Goal: Task Accomplishment & Management: Manage account settings

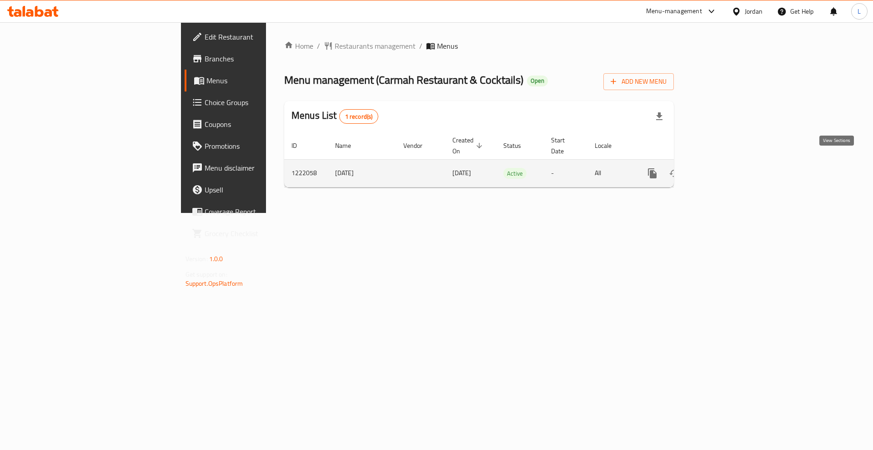
click at [729, 166] on link "enhanced table" at bounding box center [718, 173] width 22 height 22
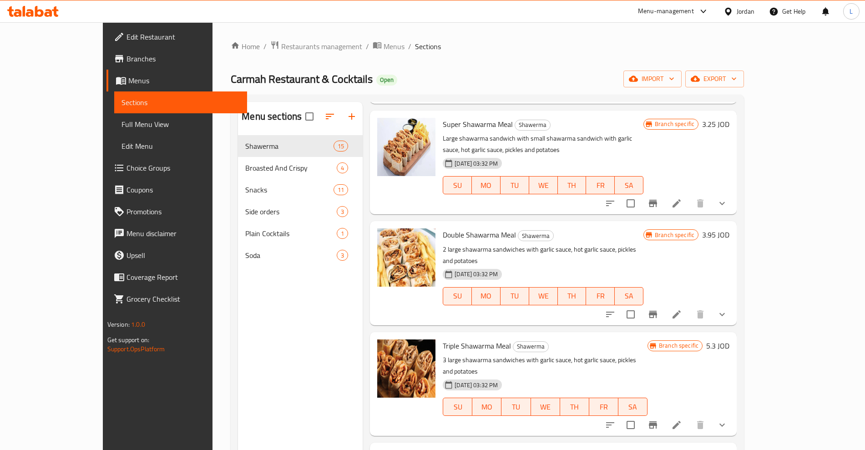
scroll to position [512, 0]
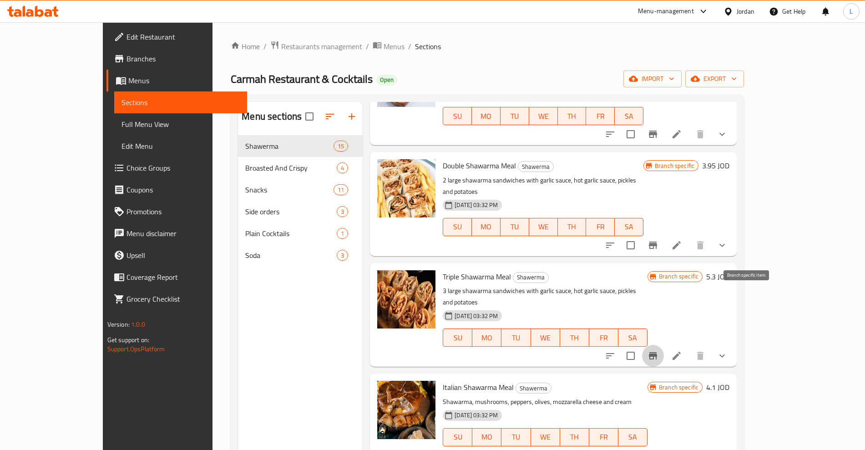
click at [658, 350] on icon "Branch-specific-item" at bounding box center [652, 355] width 11 height 11
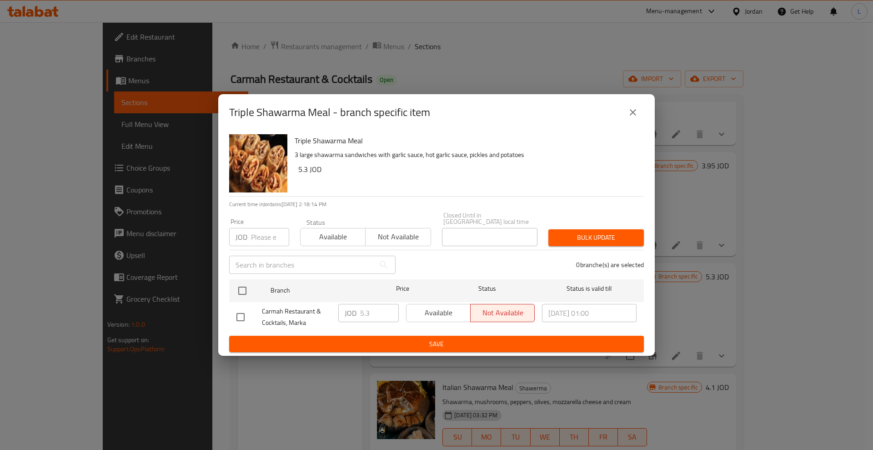
click at [426, 307] on div "Available Not available" at bounding box center [470, 313] width 129 height 18
click at [241, 312] on input "checkbox" at bounding box center [240, 316] width 19 height 19
checkbox input "true"
click at [448, 309] on span "Available" at bounding box center [438, 312] width 57 height 13
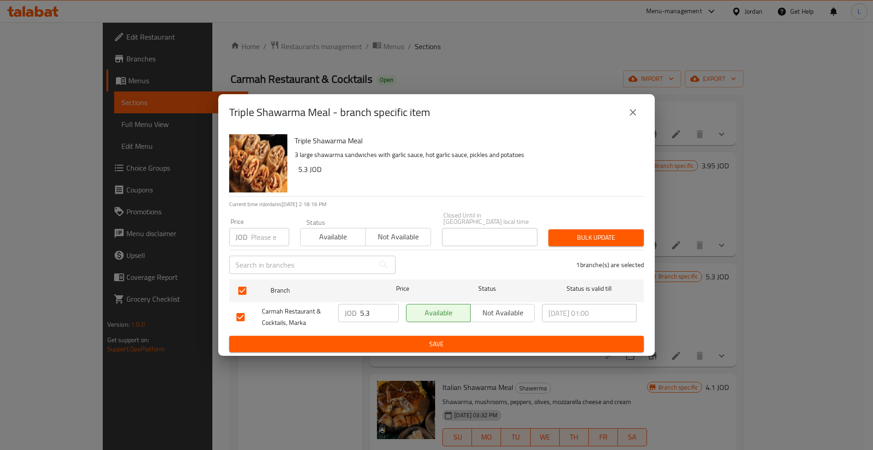
drag, startPoint x: 437, startPoint y: 342, endPoint x: 452, endPoint y: 342, distance: 14.1
click at [437, 342] on span "Save" at bounding box center [436, 343] width 400 height 11
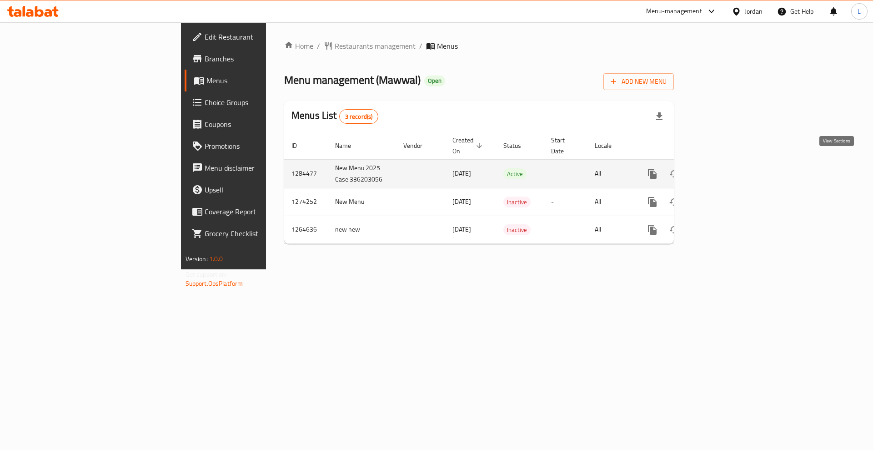
click at [722, 170] on icon "enhanced table" at bounding box center [718, 174] width 8 height 8
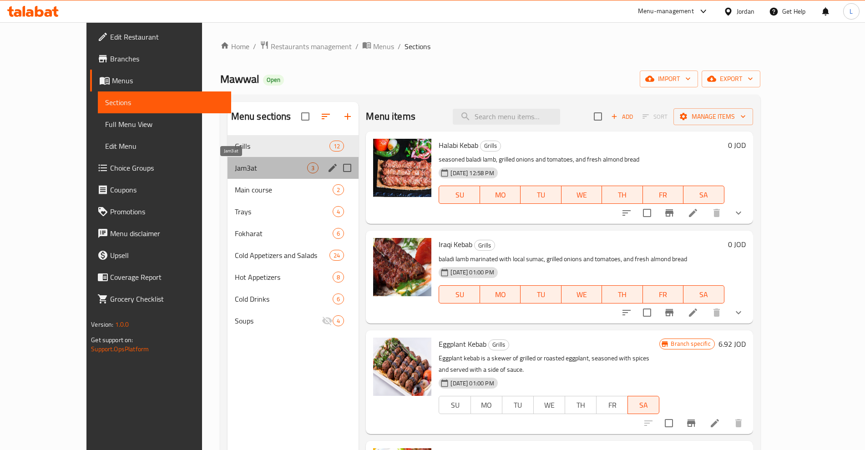
click at [235, 162] on span "Jam3at" at bounding box center [271, 167] width 73 height 11
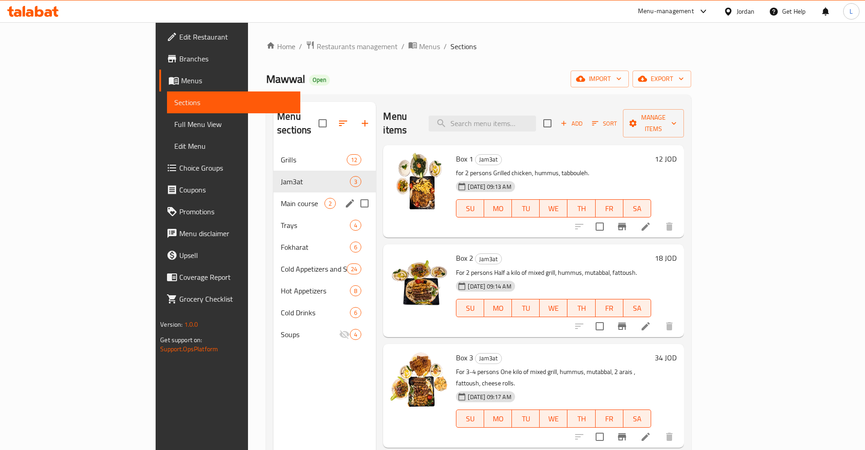
click at [273, 192] on div "Main course 2" at bounding box center [324, 203] width 102 height 22
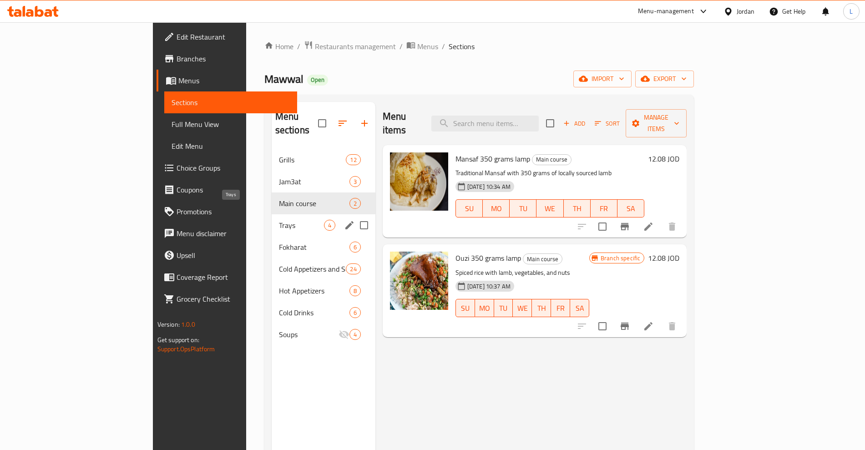
click at [279, 220] on span "Trays" at bounding box center [301, 225] width 45 height 11
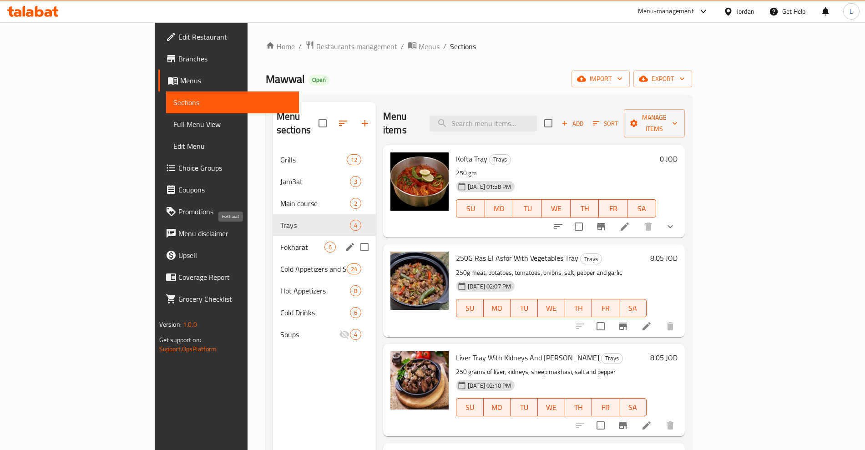
click at [280, 241] on span "Fokharat" at bounding box center [302, 246] width 44 height 11
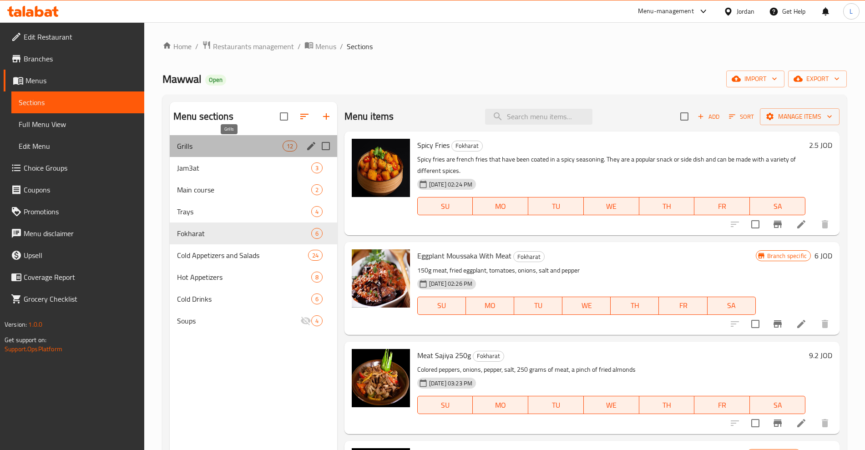
click at [191, 149] on span "Grills" at bounding box center [230, 146] width 106 height 11
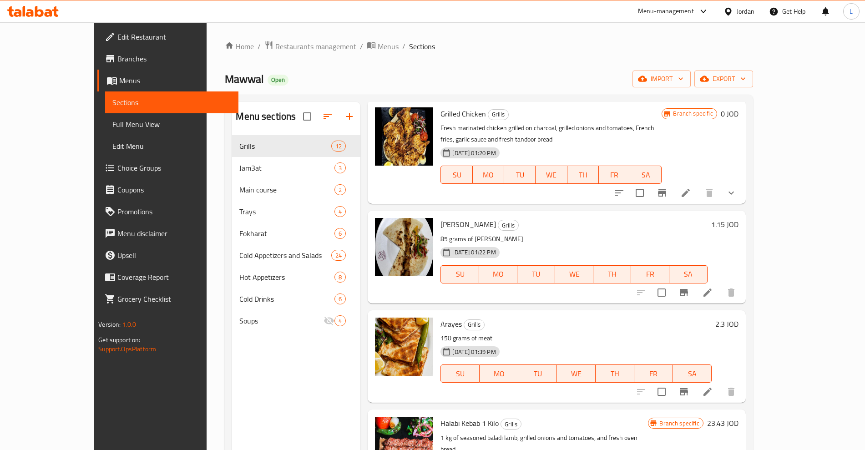
scroll to position [568, 0]
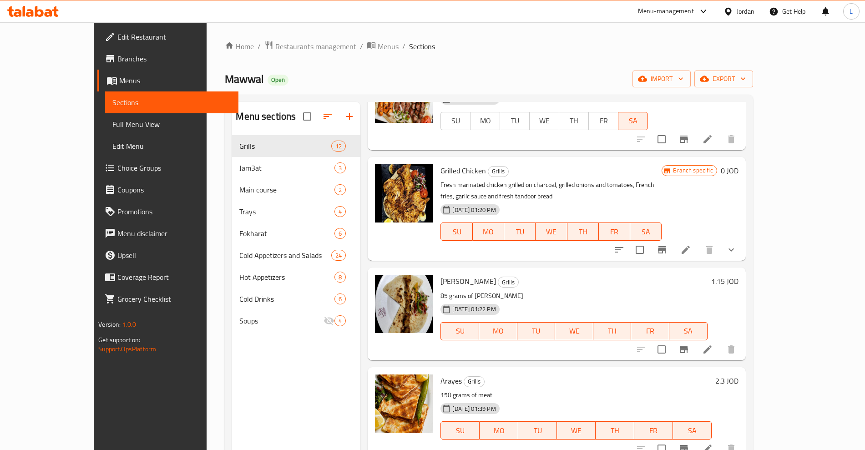
click at [667, 244] on icon "Branch-specific-item" at bounding box center [661, 249] width 11 height 11
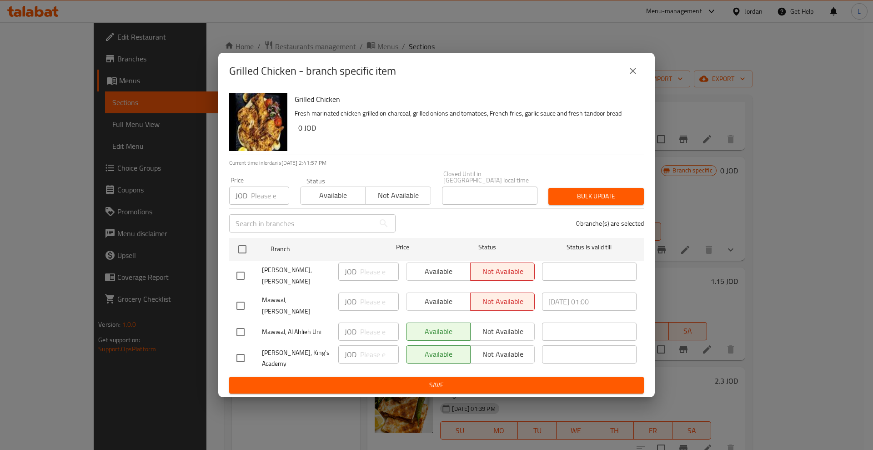
click at [634, 74] on icon "close" at bounding box center [633, 71] width 6 height 6
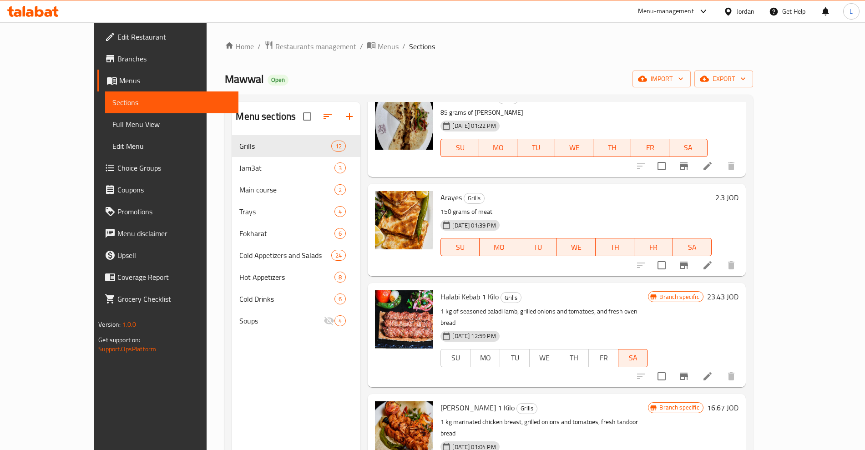
scroll to position [127, 0]
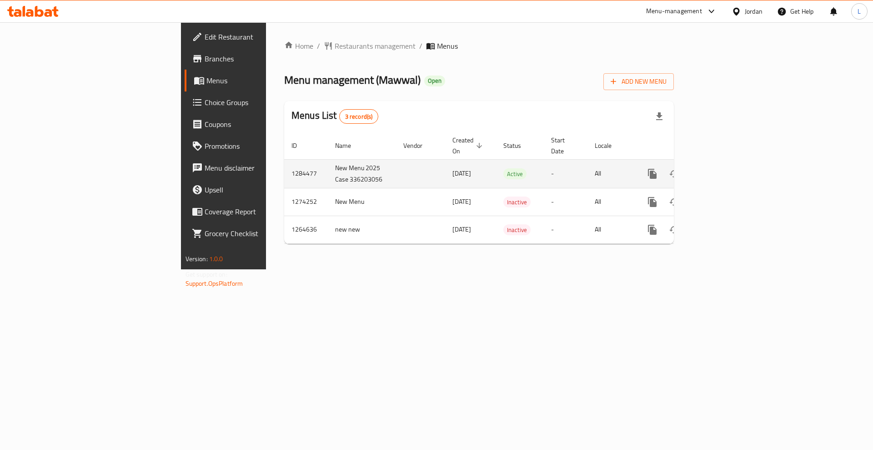
click at [724, 168] on icon "enhanced table" at bounding box center [718, 173] width 11 height 11
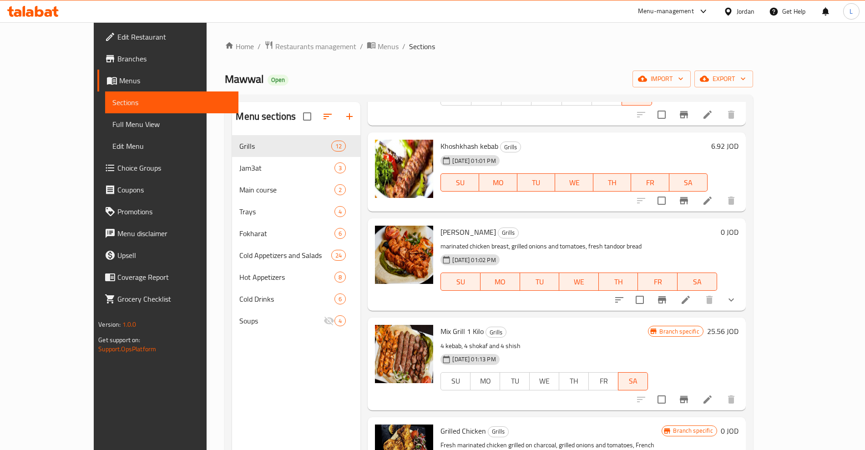
scroll to position [398, 0]
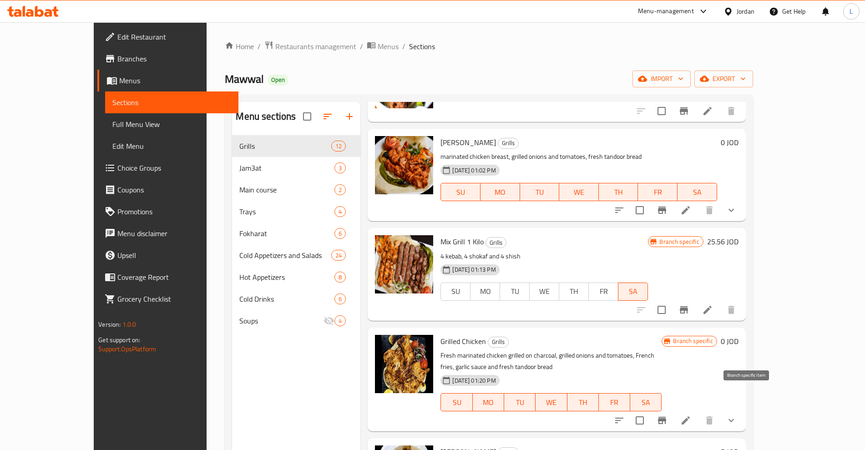
click at [666, 417] on icon "Branch-specific-item" at bounding box center [662, 420] width 8 height 7
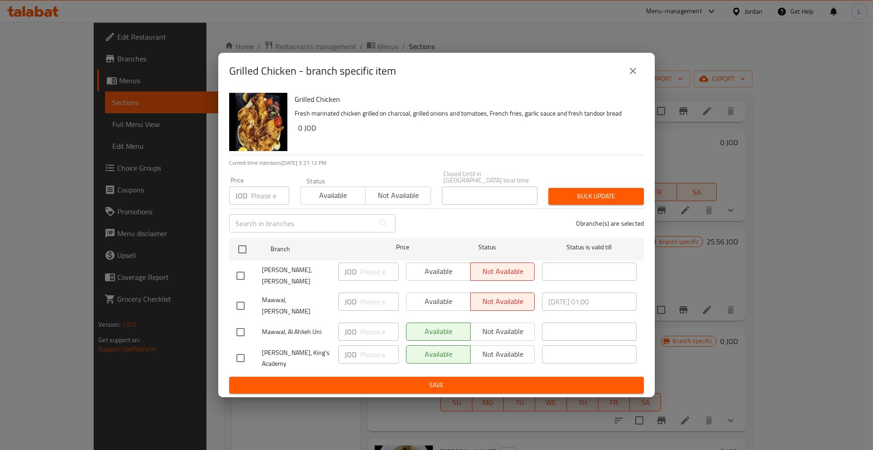
click at [240, 279] on input "checkbox" at bounding box center [240, 275] width 19 height 19
checkbox input "true"
click at [237, 298] on input "checkbox" at bounding box center [240, 305] width 19 height 19
checkbox input "true"
click at [437, 274] on span "Available" at bounding box center [438, 271] width 57 height 13
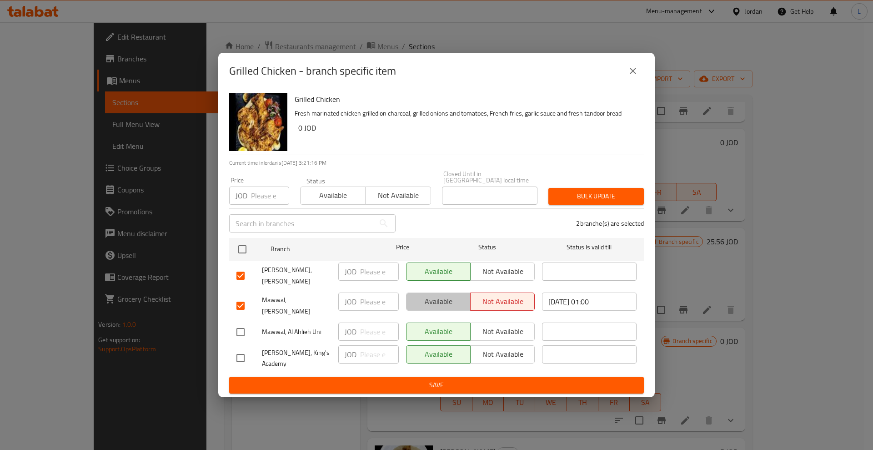
click at [427, 303] on span "Available" at bounding box center [438, 301] width 57 height 13
click at [244, 280] on input "checkbox" at bounding box center [240, 275] width 19 height 19
checkbox input "false"
click at [398, 379] on span "Save" at bounding box center [436, 384] width 400 height 11
